Goal: Browse casually

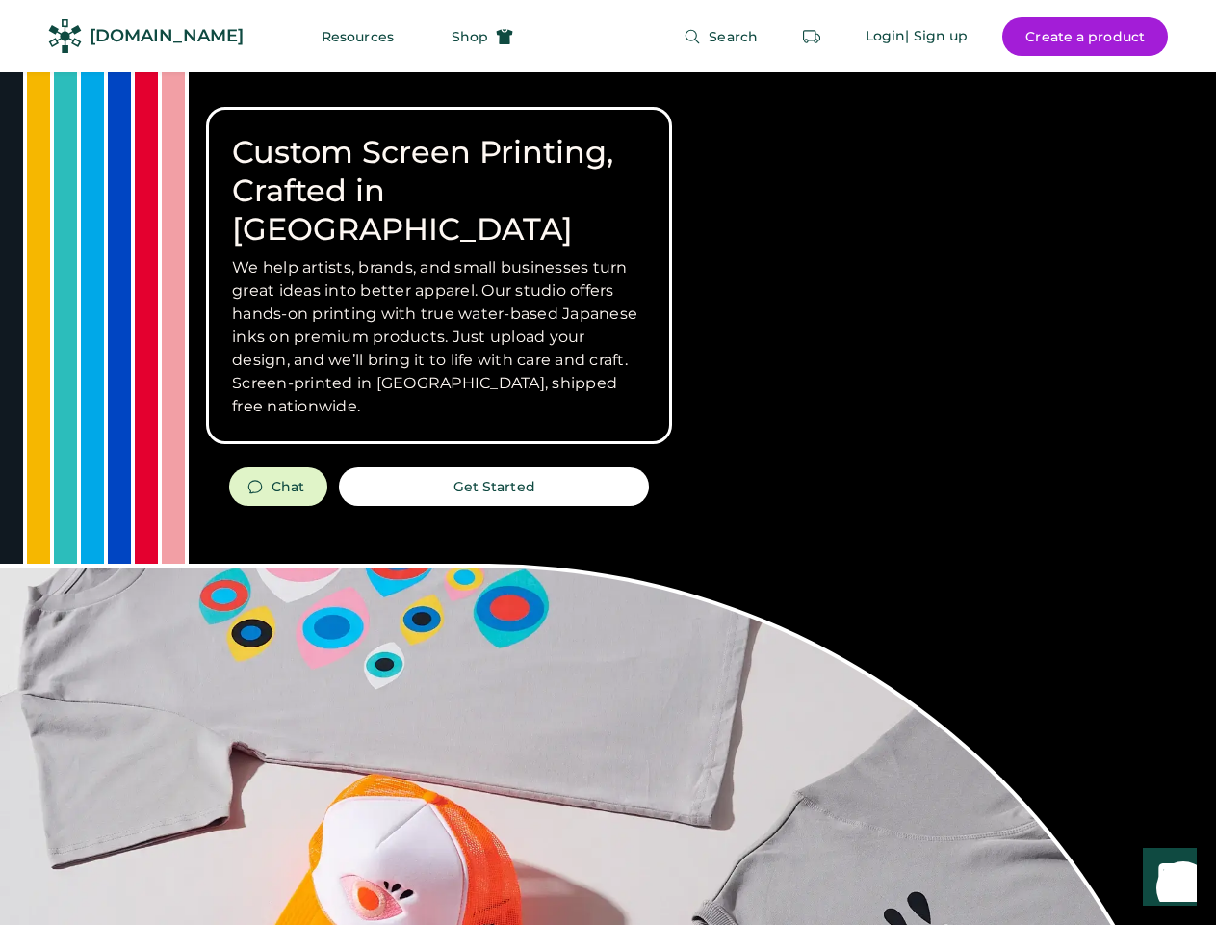
click at [608, 462] on div "Custom Screen Printing, Crafted in [GEOGRAPHIC_DATA] We help artists, brands, a…" at bounding box center [608, 683] width 1216 height 1223
click at [608, 498] on div "Custom Screen Printing, Crafted in [GEOGRAPHIC_DATA] We help artists, brands, a…" at bounding box center [608, 683] width 1216 height 1223
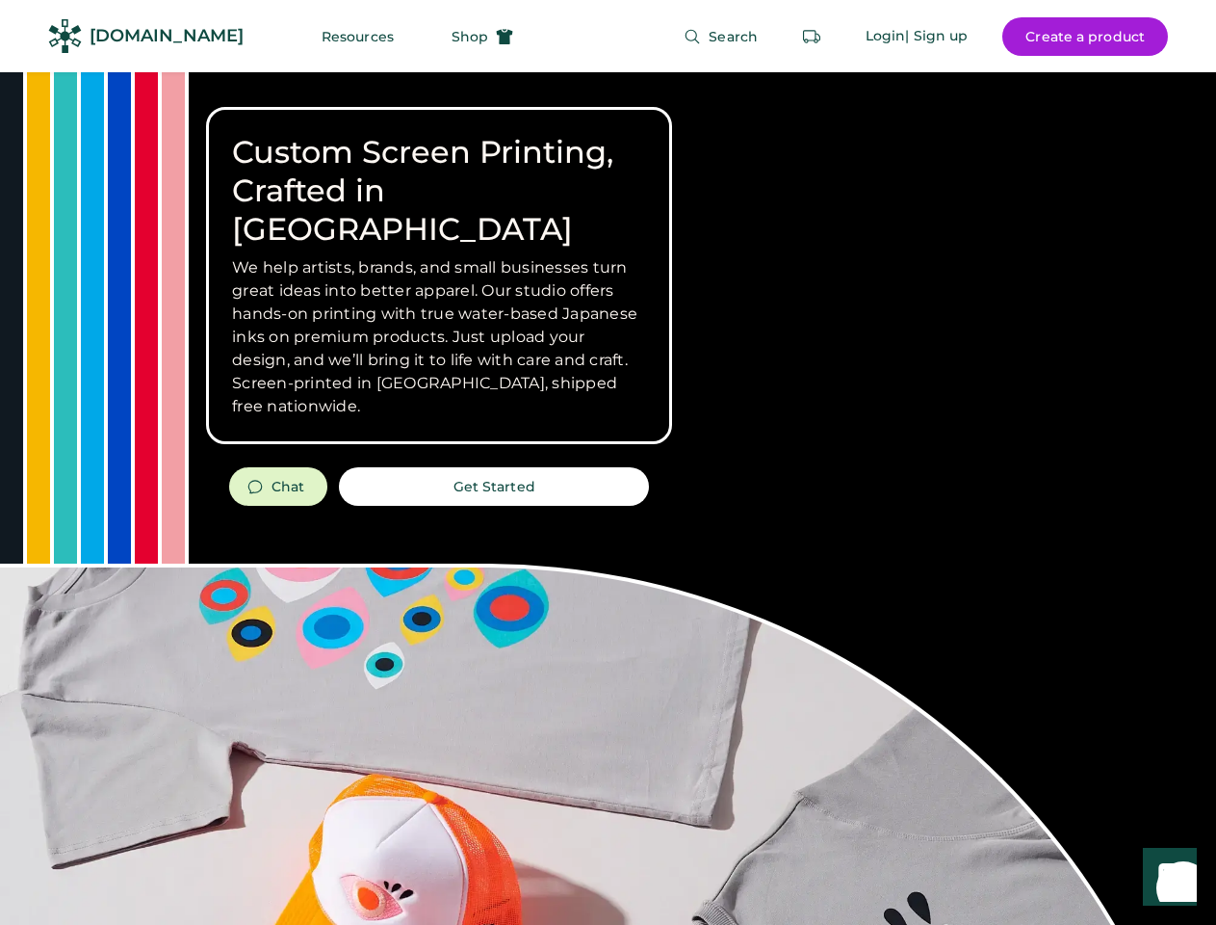
click at [608, 498] on div "Custom Screen Printing, Crafted in [GEOGRAPHIC_DATA] We help artists, brands, a…" at bounding box center [608, 683] width 1216 height 1223
click at [439, 275] on h3 "We help artists, brands, and small businesses turn great ideas into better appa…" at bounding box center [439, 337] width 414 height 162
click at [439, 256] on h3 "We help artists, brands, and small businesses turn great ideas into better appa…" at bounding box center [439, 337] width 414 height 162
click at [439, 171] on h1 "Custom Screen Printing, Crafted in [GEOGRAPHIC_DATA]" at bounding box center [439, 191] width 414 height 116
